Goal: Information Seeking & Learning: Learn about a topic

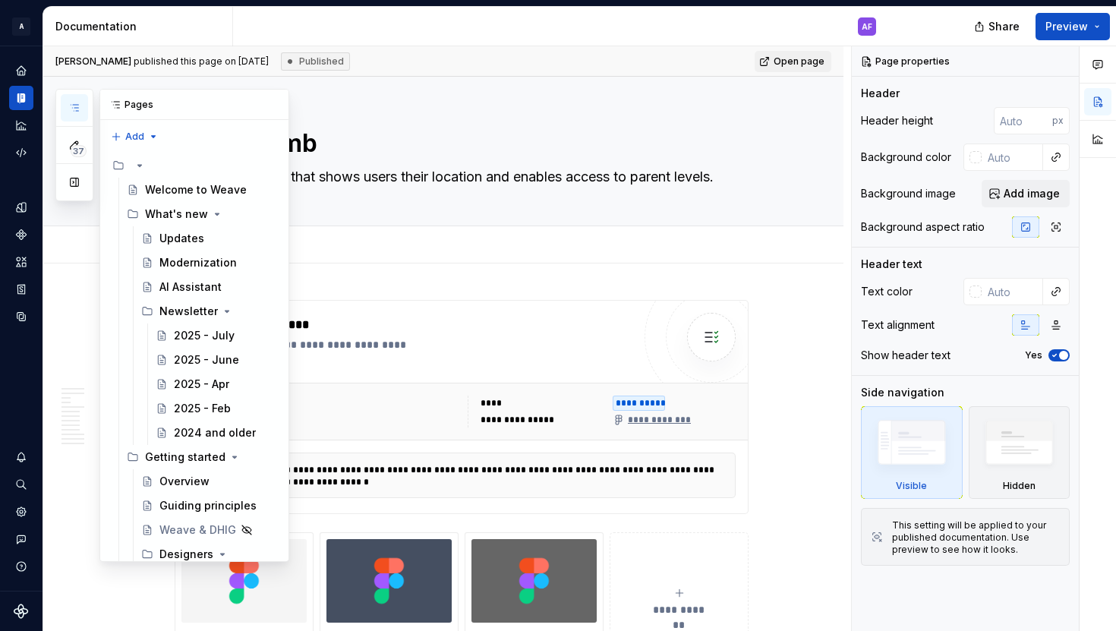
click at [80, 106] on icon "button" at bounding box center [74, 108] width 12 height 12
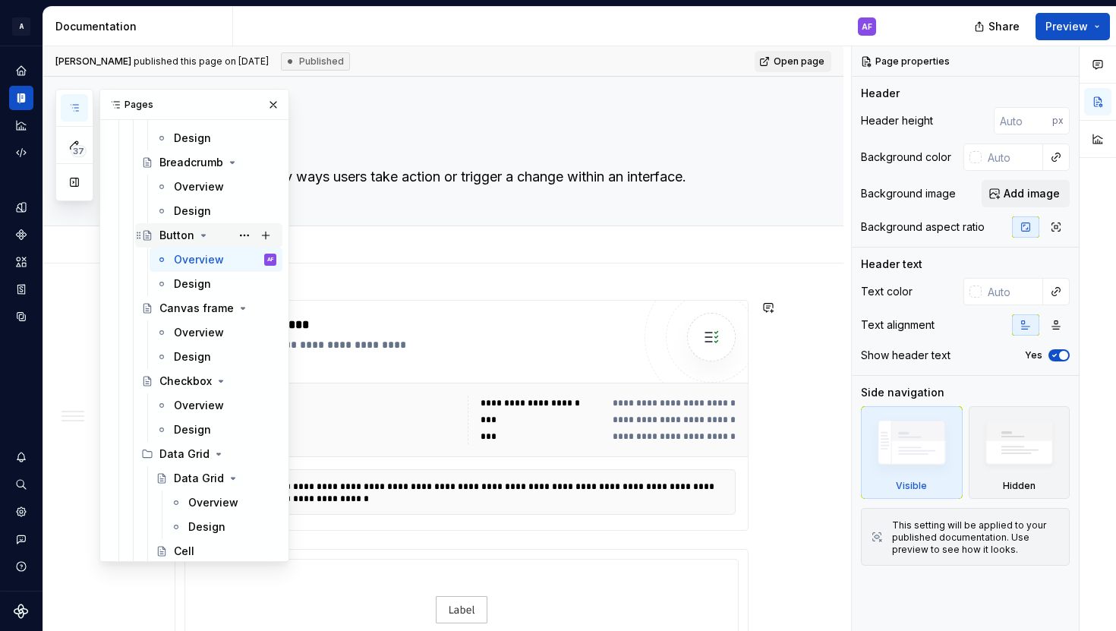
scroll to position [3202, 0]
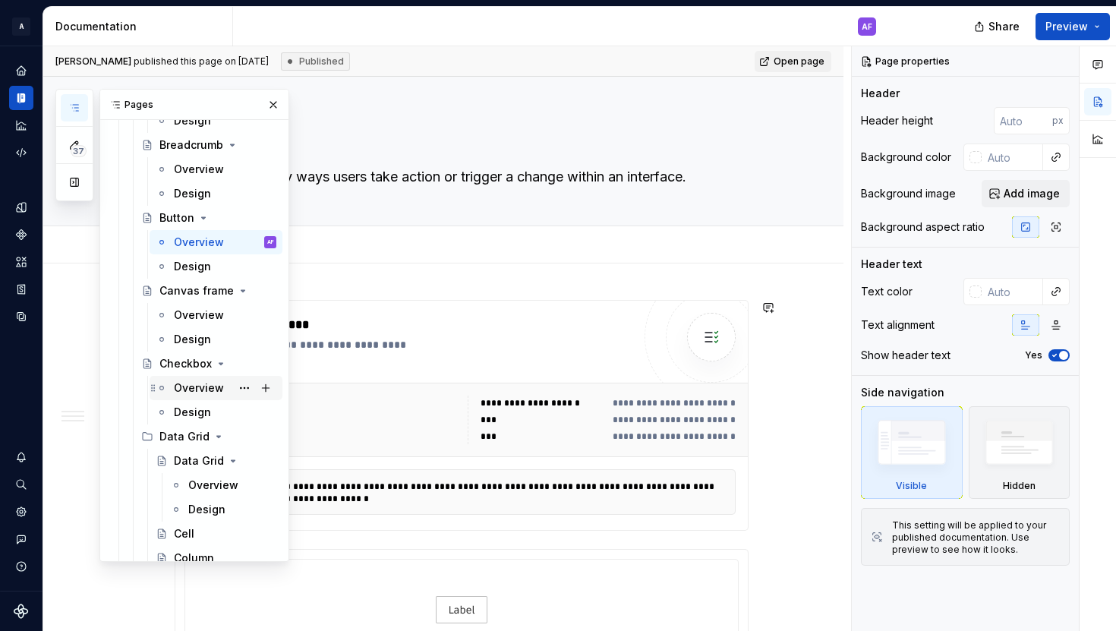
click at [204, 389] on div "Overview" at bounding box center [199, 387] width 50 height 15
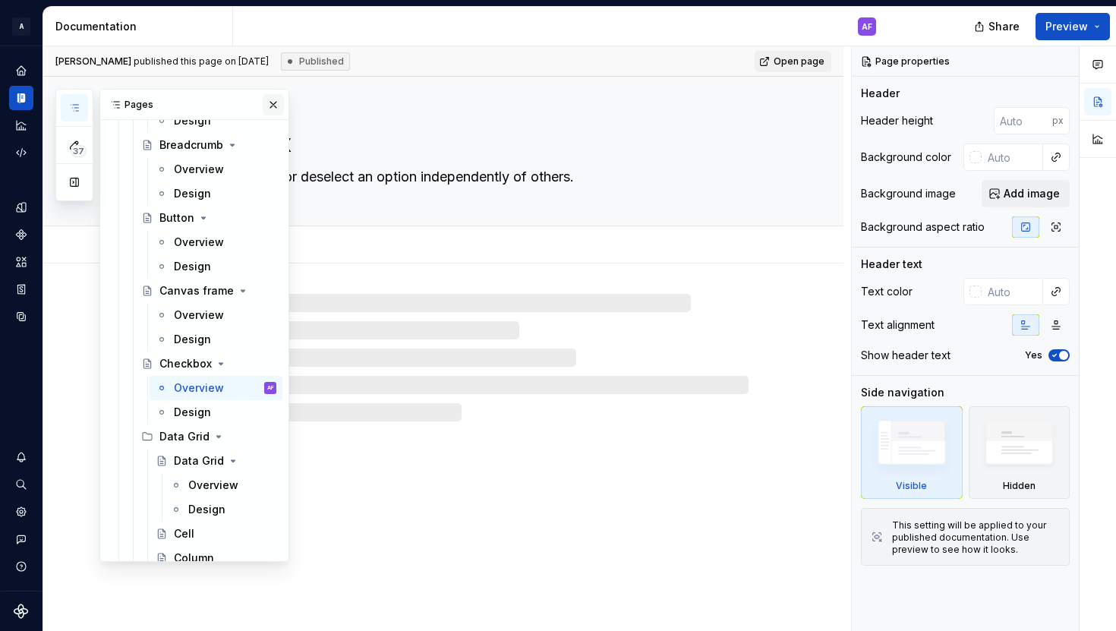
click at [267, 104] on button "button" at bounding box center [273, 104] width 21 height 21
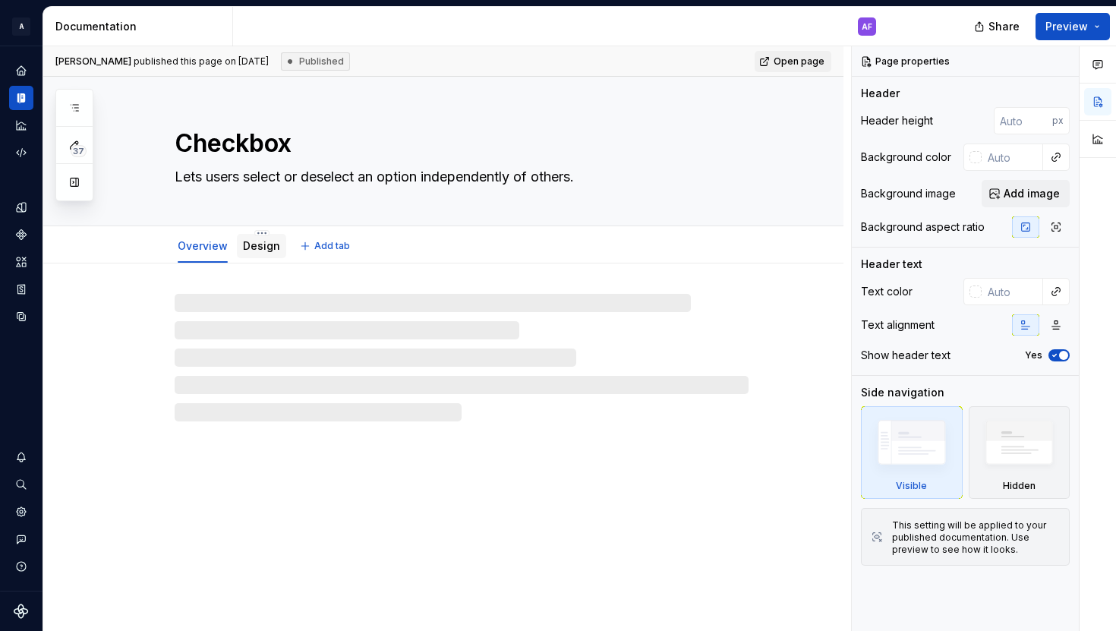
click at [261, 248] on link "Design" at bounding box center [261, 245] width 37 height 13
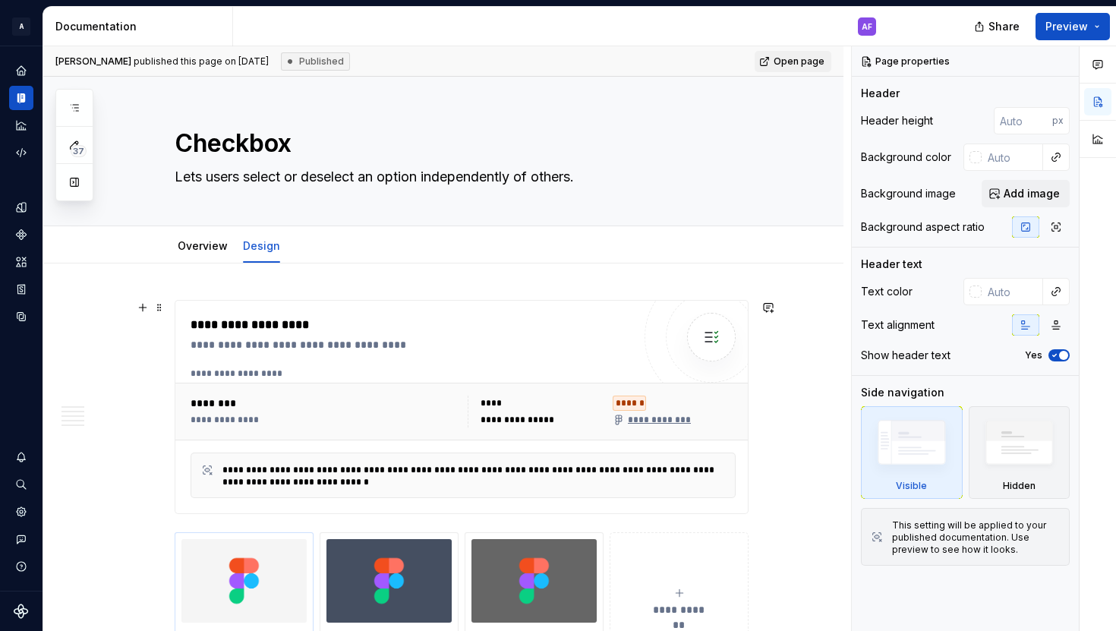
scroll to position [2, 0]
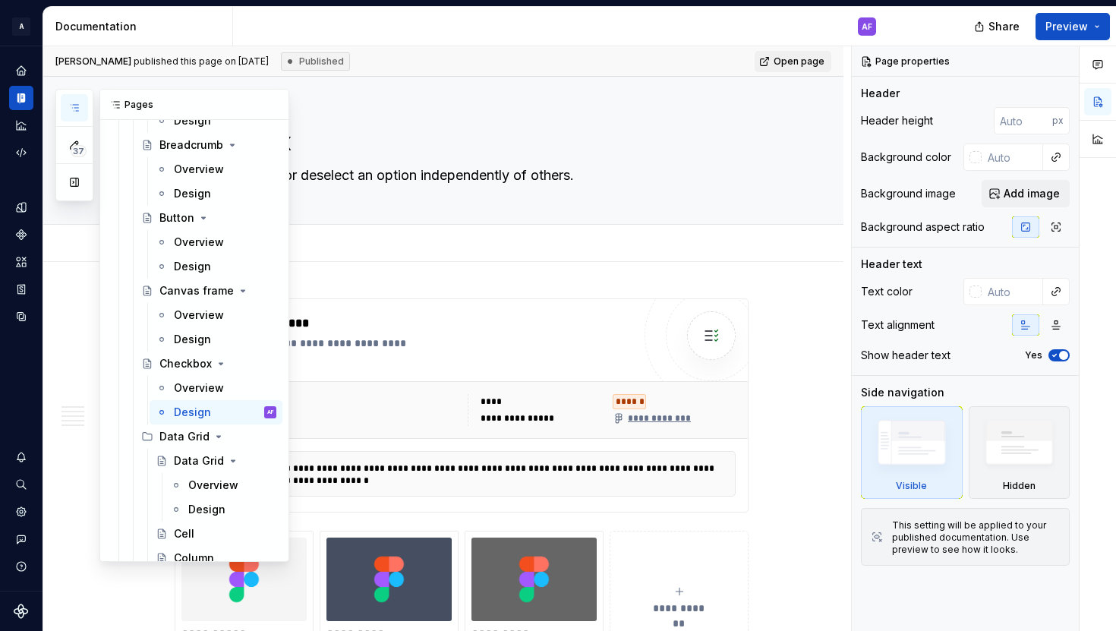
click at [71, 101] on button "button" at bounding box center [74, 107] width 27 height 27
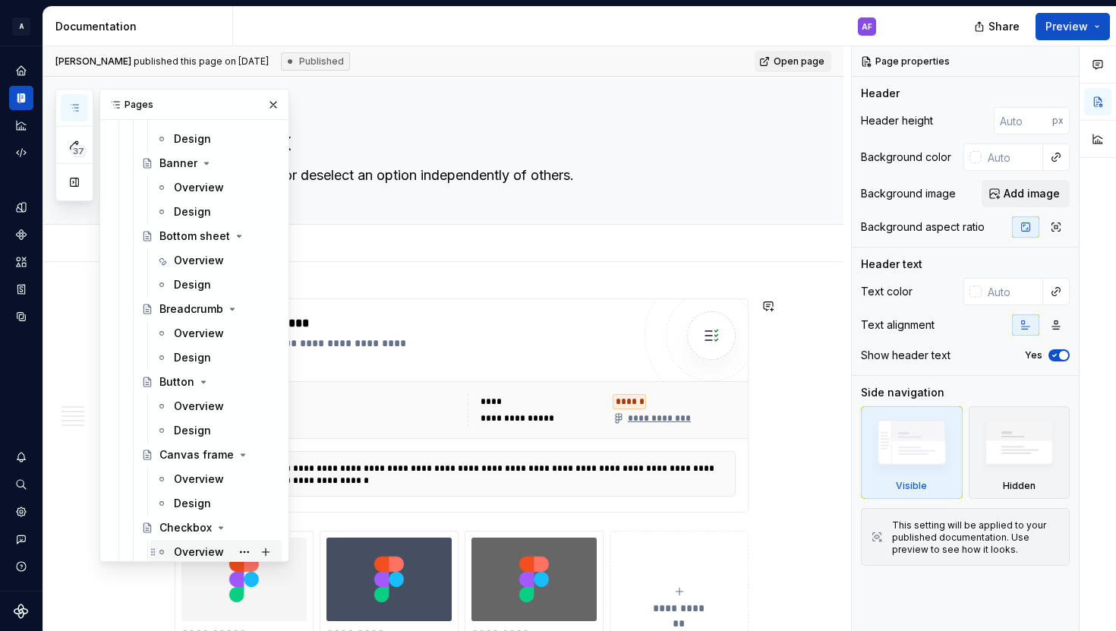
scroll to position [3039, 0]
click at [197, 355] on div "Design" at bounding box center [192, 356] width 37 height 15
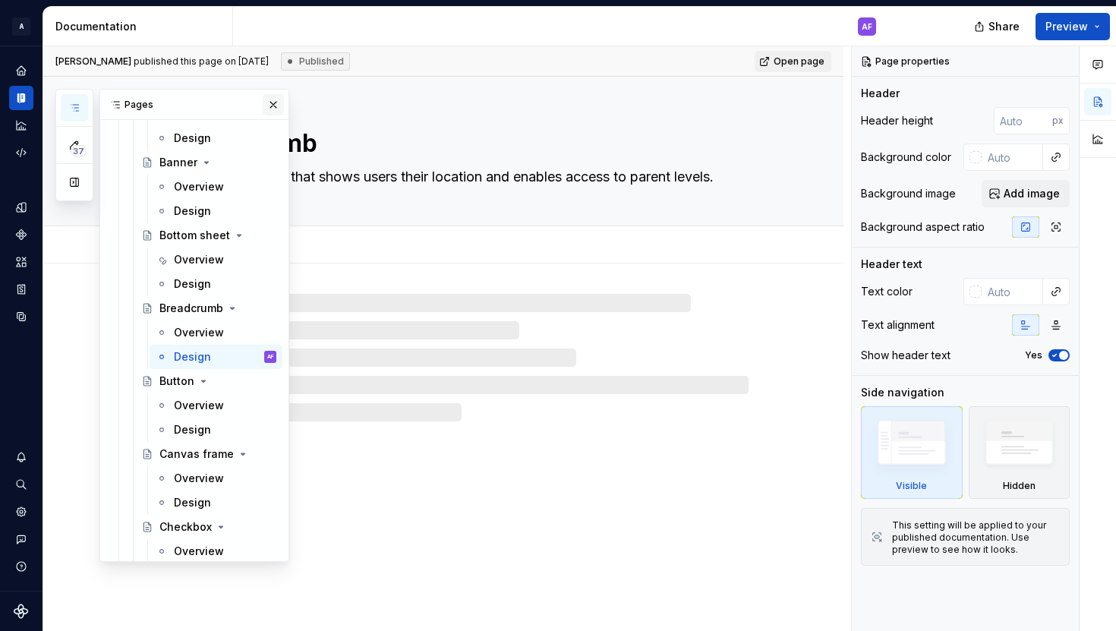
click at [279, 106] on button "button" at bounding box center [273, 104] width 21 height 21
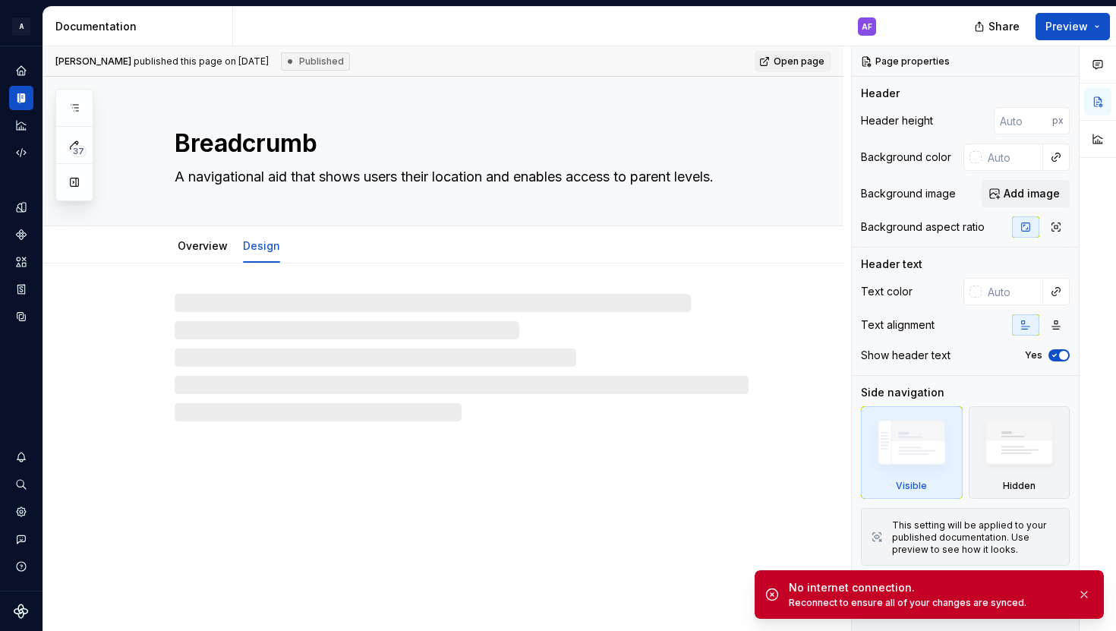
click at [624, 74] on div "[PERSON_NAME] published this page on [DATE] Published Open page" at bounding box center [443, 61] width 800 height 30
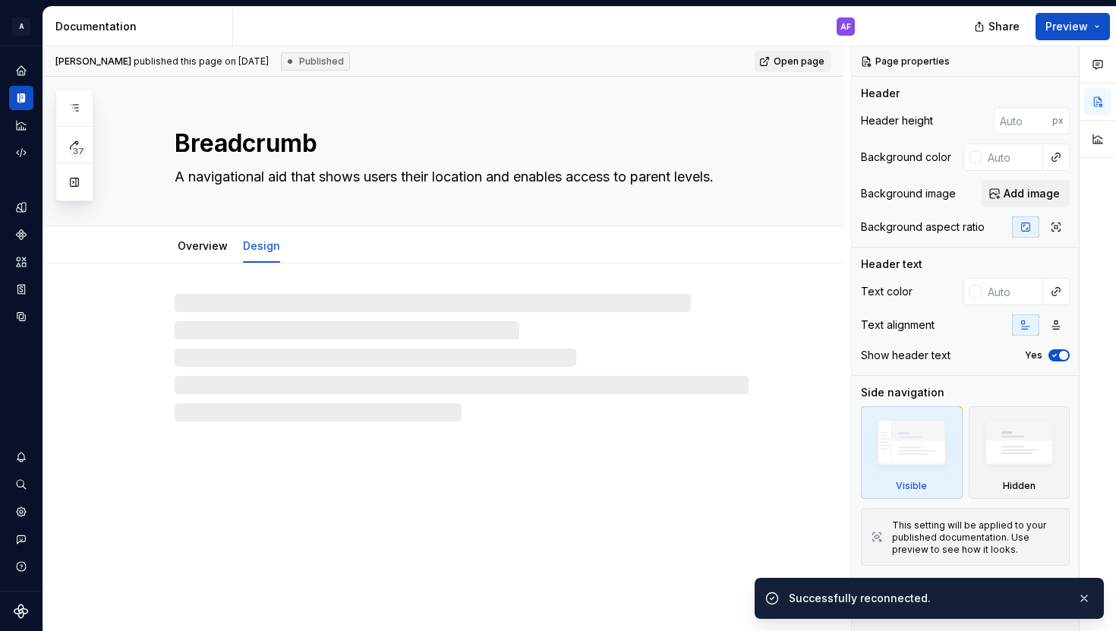
type textarea "*"
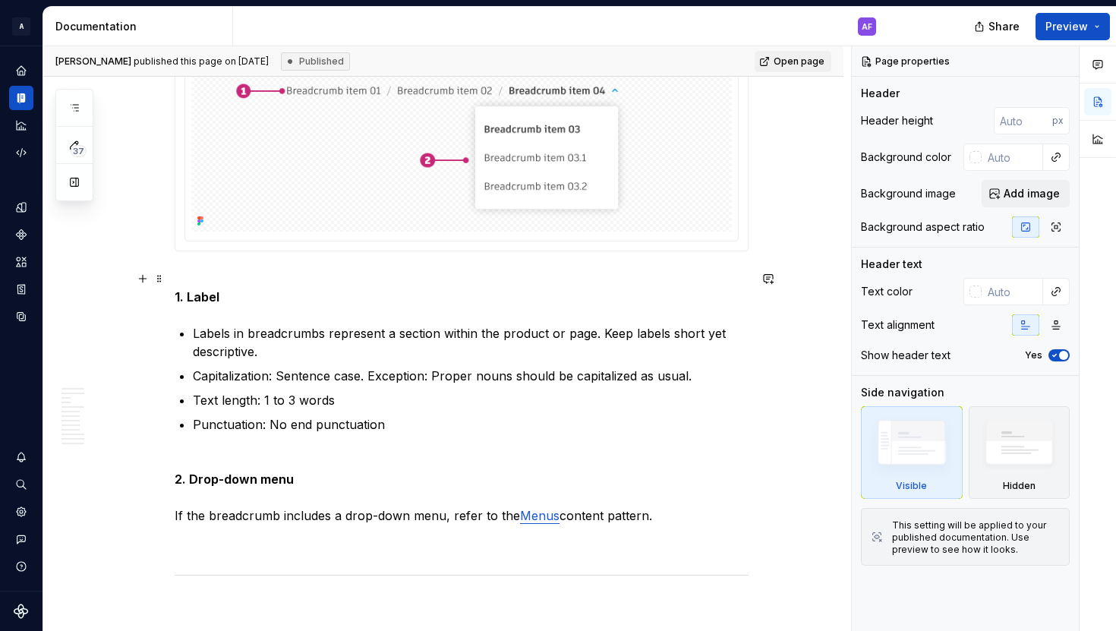
scroll to position [4326, 0]
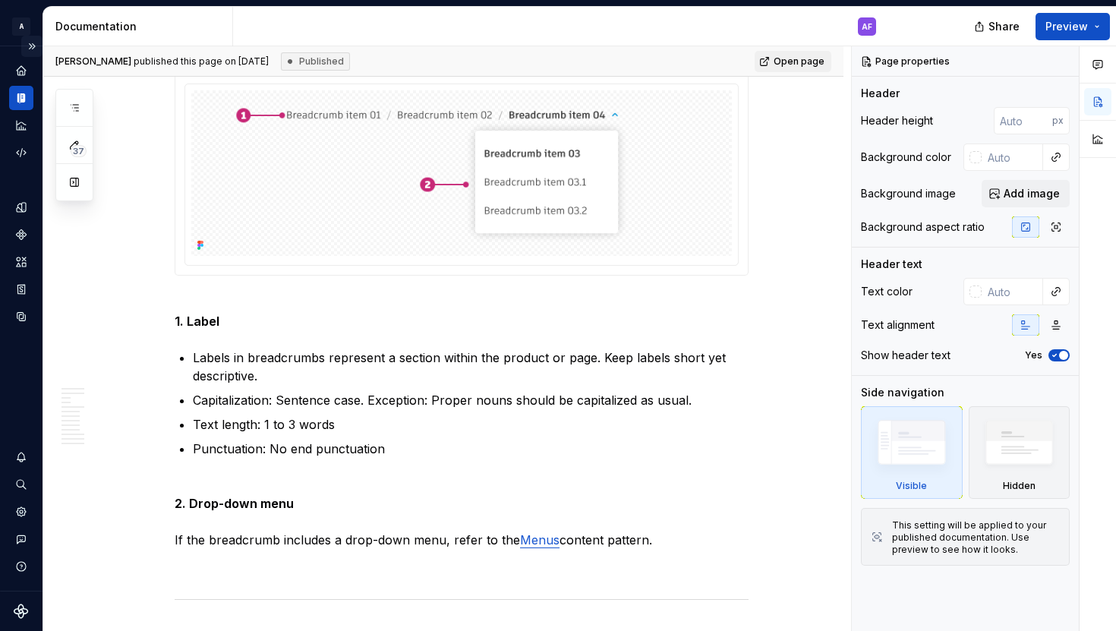
click at [30, 46] on button "Expand sidebar" at bounding box center [31, 46] width 21 height 21
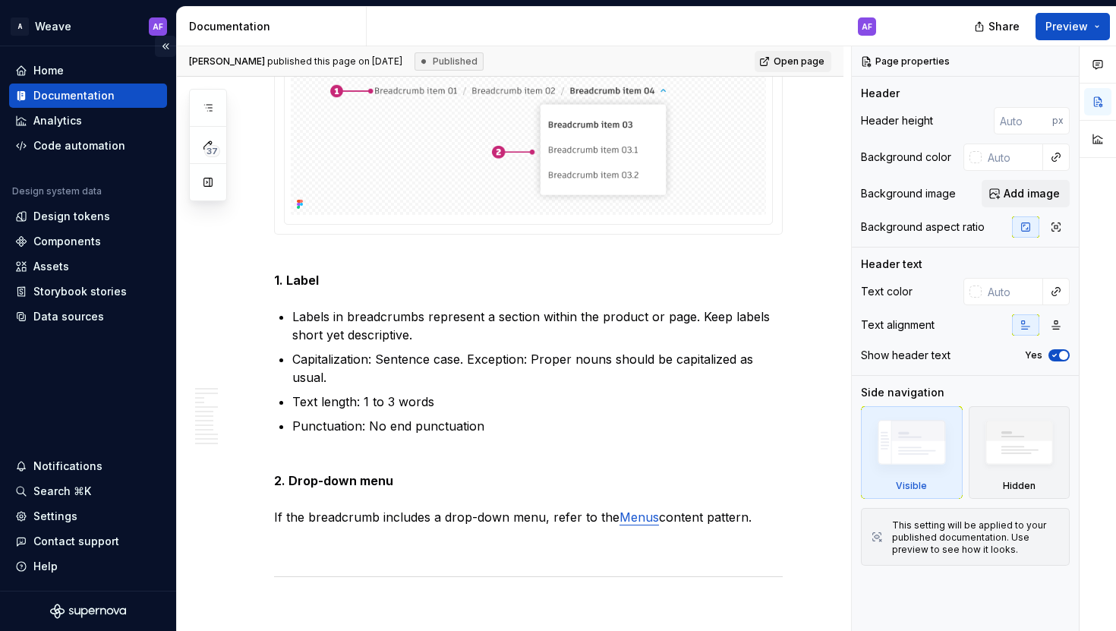
scroll to position [4265, 0]
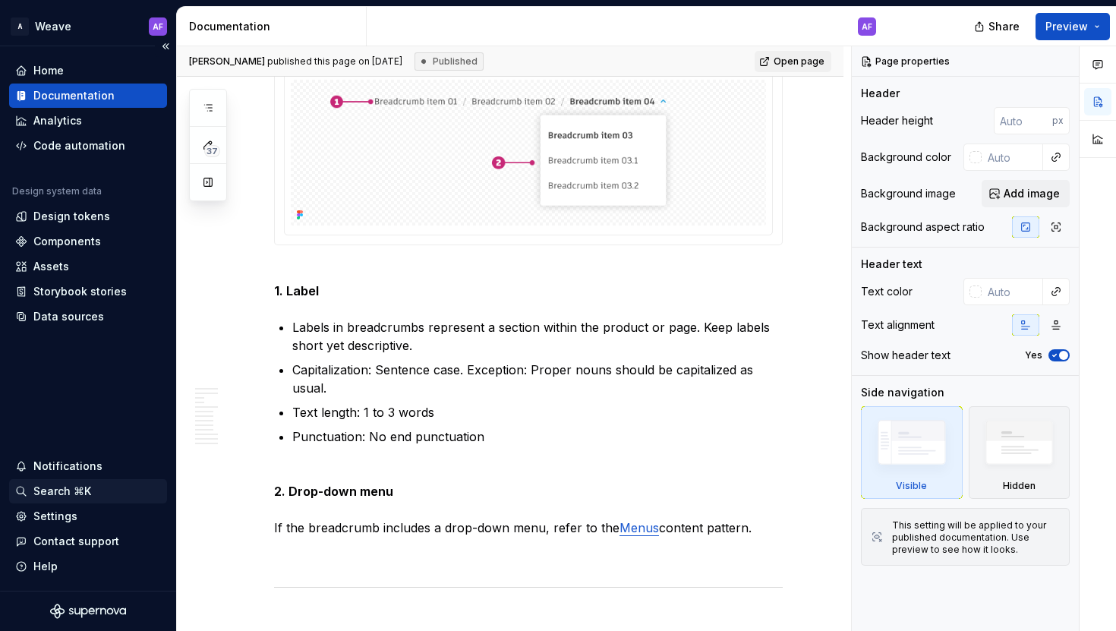
click at [68, 492] on div "Search ⌘K" at bounding box center [62, 490] width 58 height 15
type textarea "*"
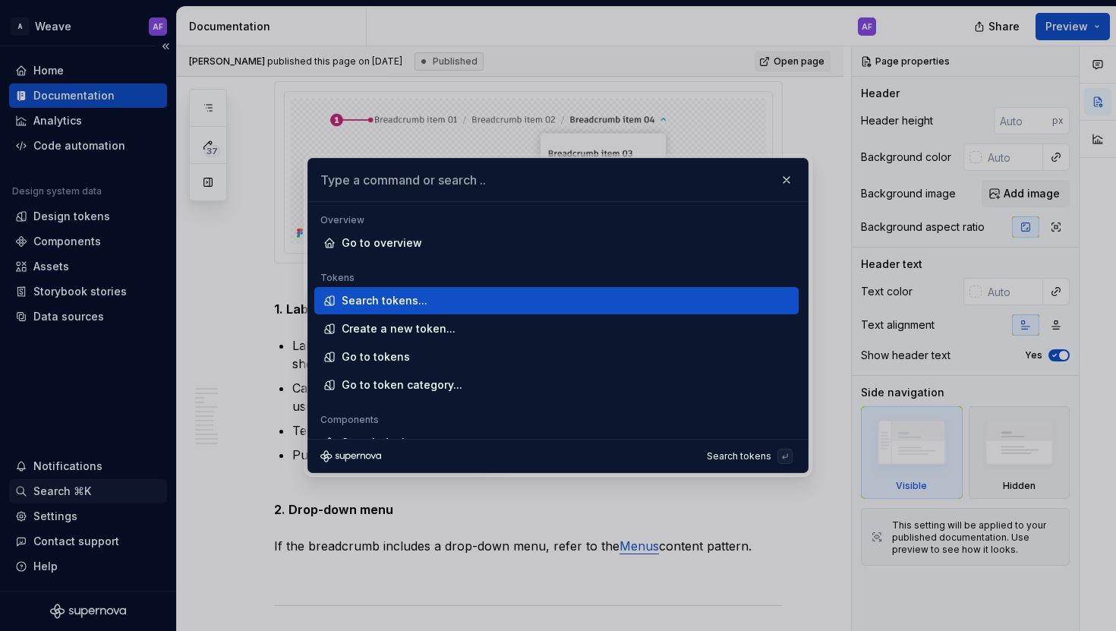
scroll to position [4283, 0]
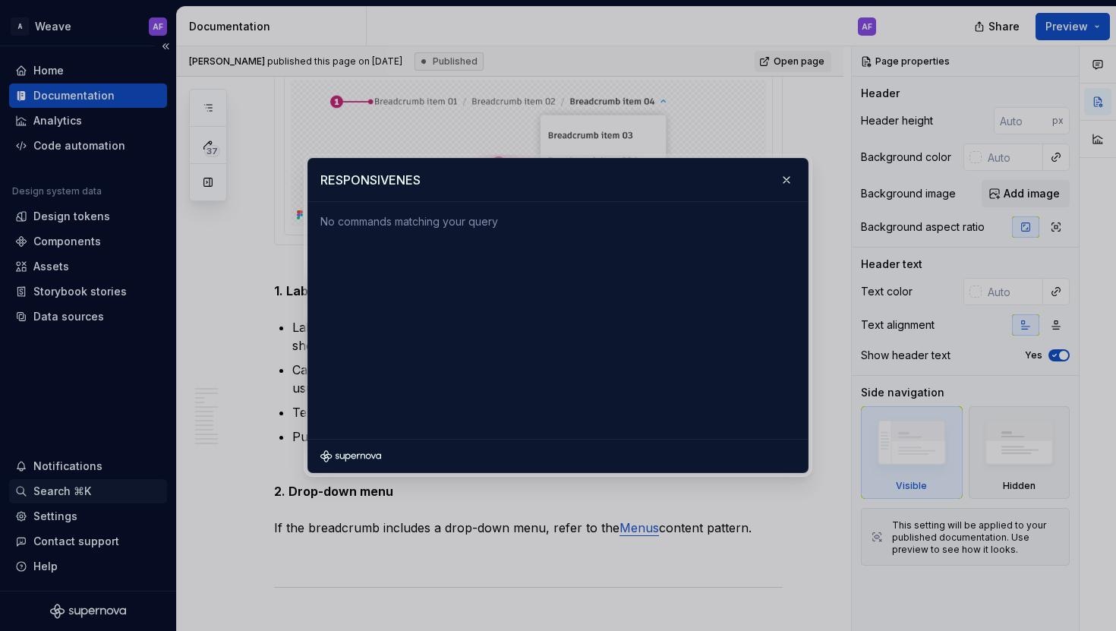
type input "RESPONSIVENESS"
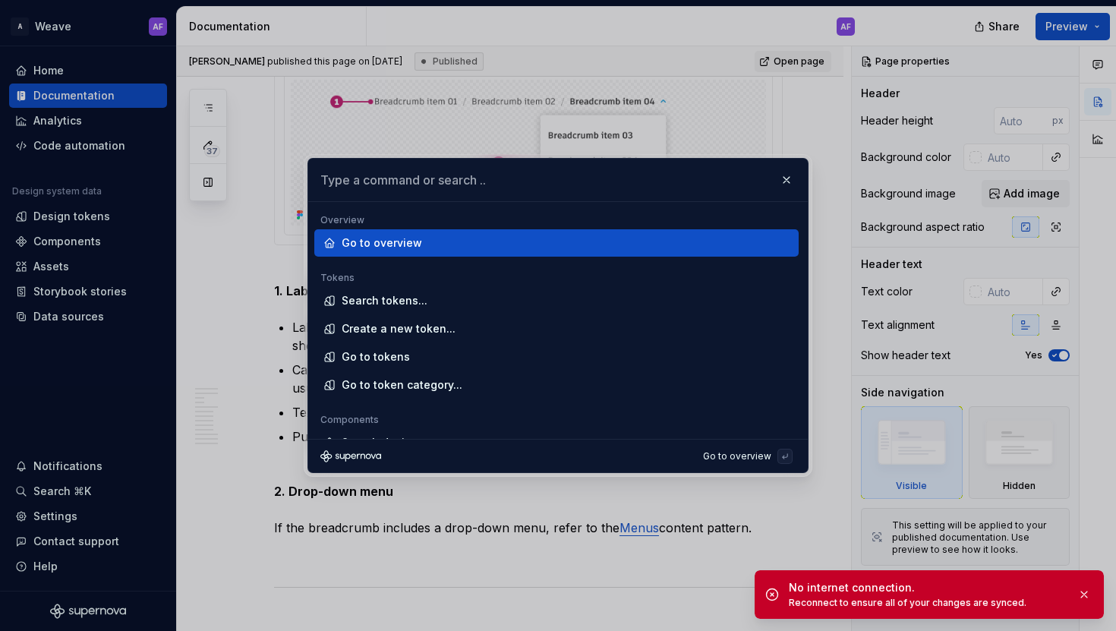
type textarea "*"
